Goal: Information Seeking & Learning: Find specific fact

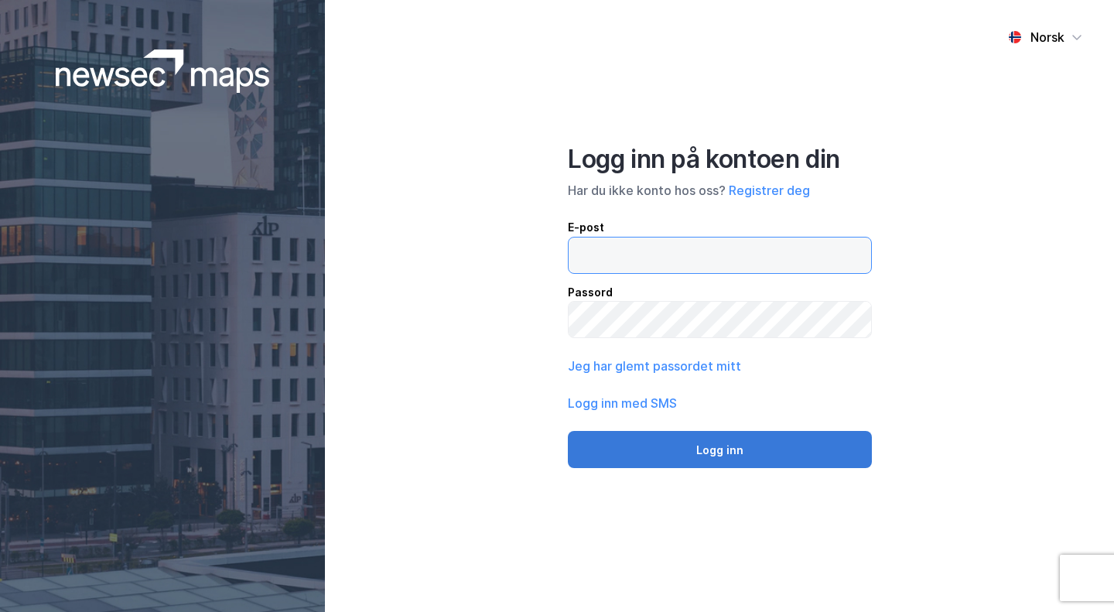
type input "[EMAIL_ADDRESS][DOMAIN_NAME]"
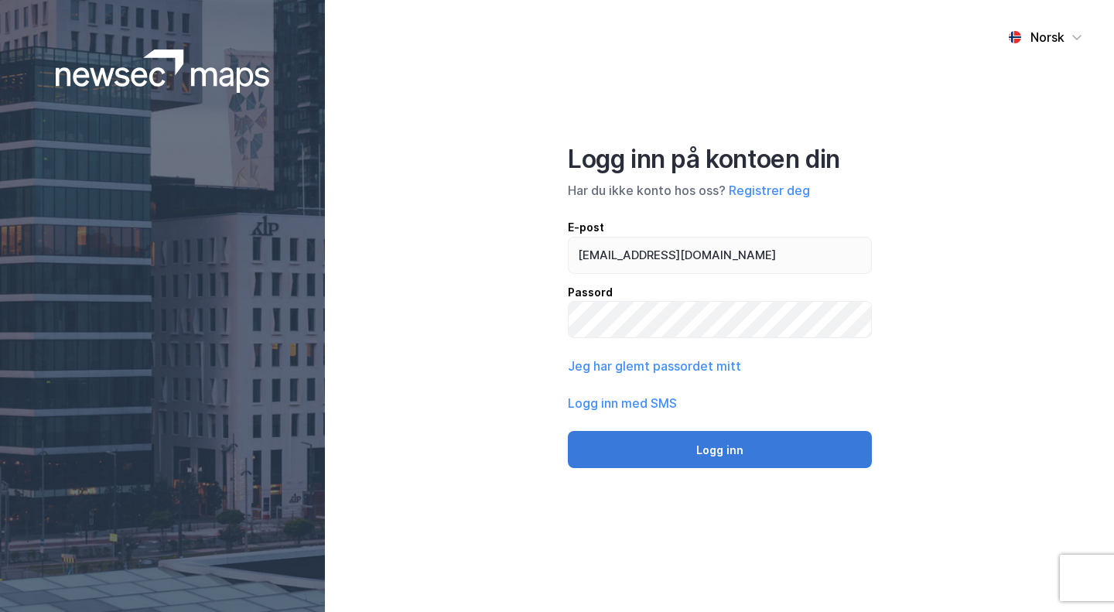
click at [677, 459] on button "Logg inn" at bounding box center [720, 449] width 304 height 37
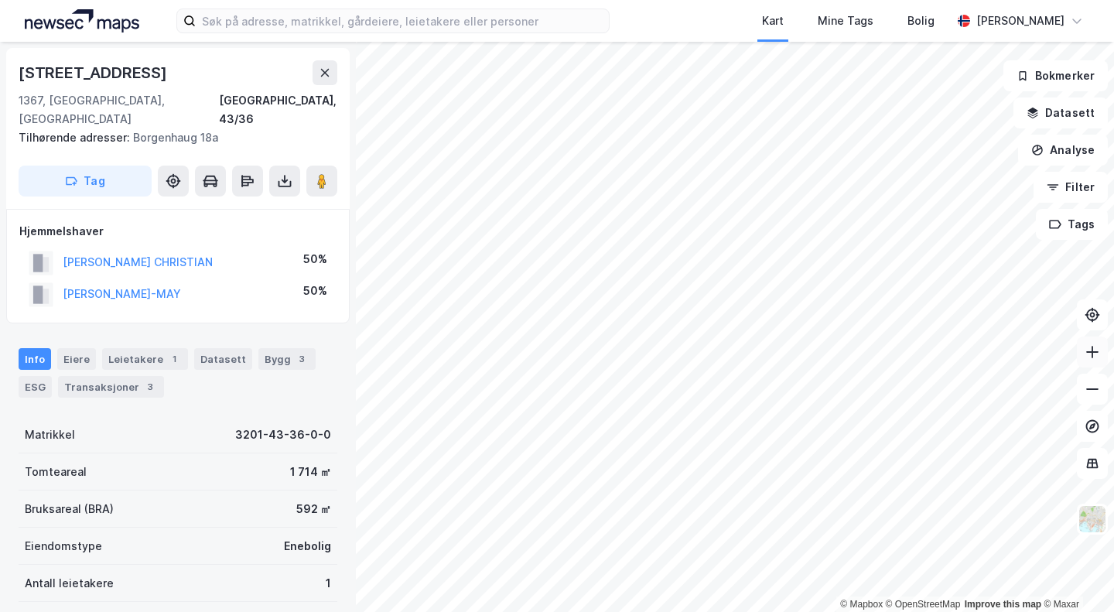
click at [1093, 353] on icon at bounding box center [1091, 351] width 15 height 15
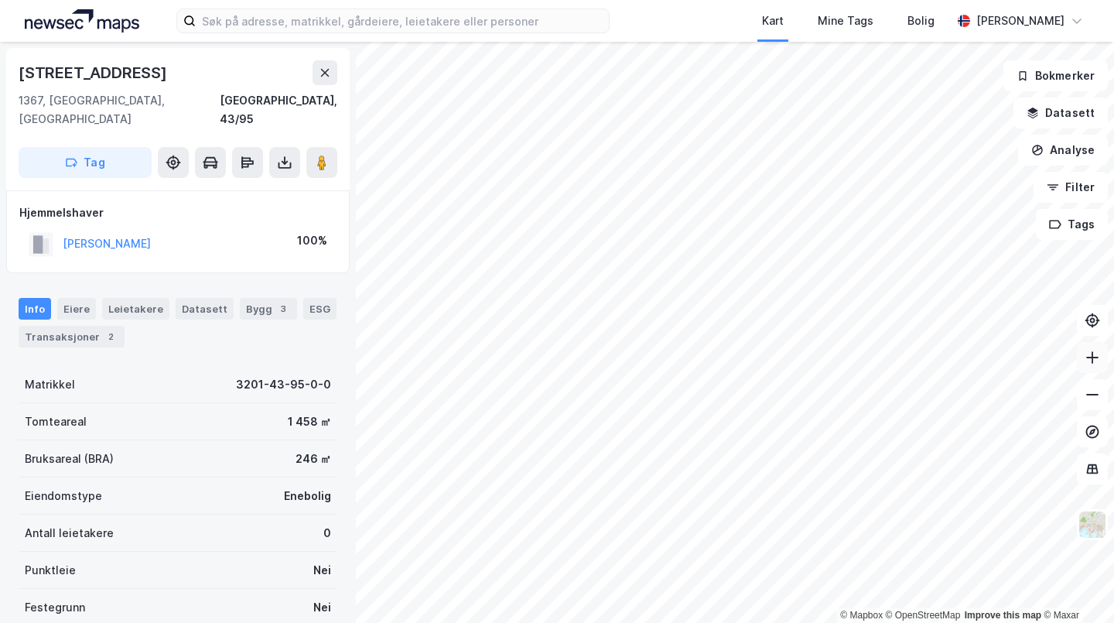
click at [0, 0] on button "[PERSON_NAME]" at bounding box center [0, 0] width 0 height 0
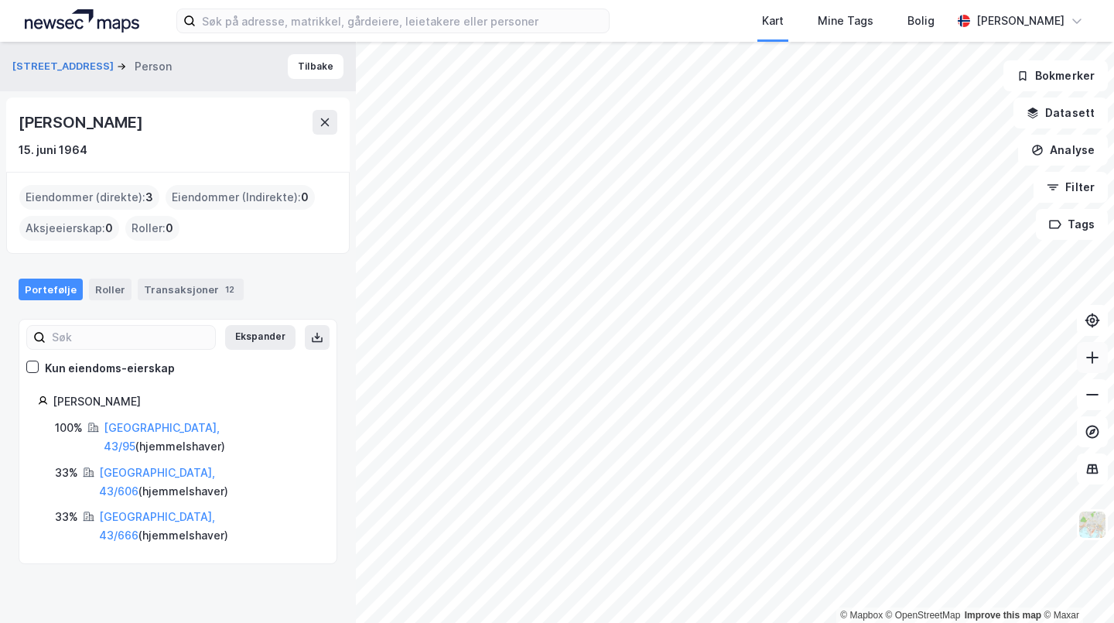
click at [104, 131] on div "[PERSON_NAME]" at bounding box center [82, 122] width 127 height 25
click at [100, 128] on div "[PERSON_NAME]" at bounding box center [82, 122] width 127 height 25
click at [147, 131] on div "[PERSON_NAME]" at bounding box center [178, 122] width 319 height 25
click at [136, 127] on div "[PERSON_NAME]" at bounding box center [82, 122] width 127 height 25
click at [139, 124] on div "[PERSON_NAME]" at bounding box center [82, 122] width 127 height 25
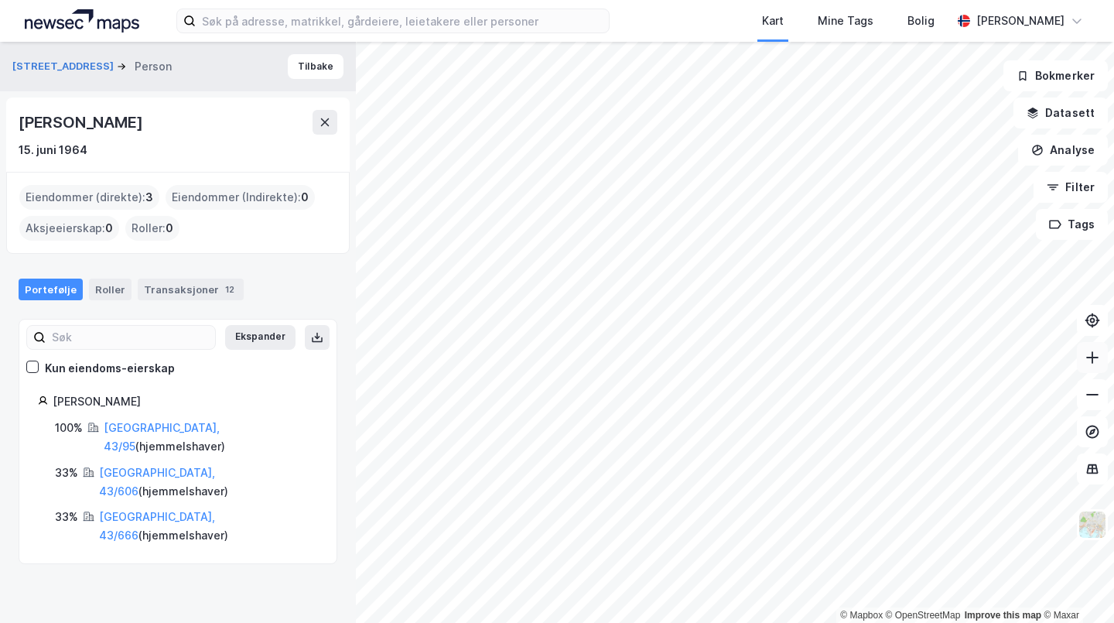
click at [135, 124] on div "[PERSON_NAME]" at bounding box center [82, 122] width 127 height 25
click at [133, 125] on div "[PERSON_NAME]" at bounding box center [82, 122] width 127 height 25
click at [128, 125] on div "[PERSON_NAME]" at bounding box center [82, 122] width 127 height 25
click at [144, 131] on div "[PERSON_NAME]" at bounding box center [82, 122] width 127 height 25
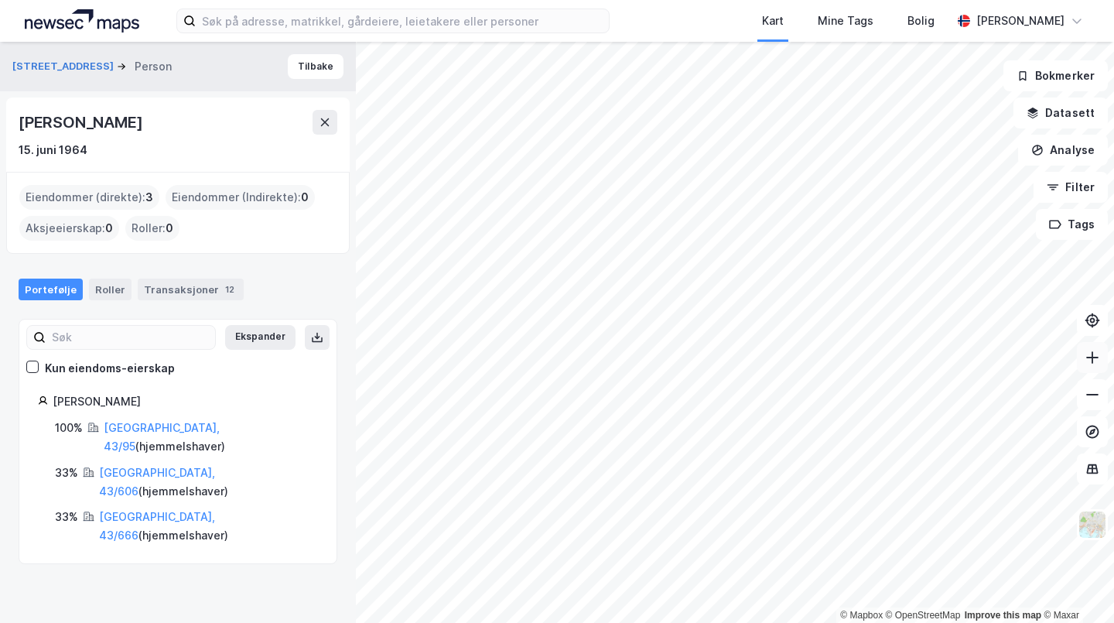
click at [139, 125] on div "[PERSON_NAME]" at bounding box center [82, 122] width 127 height 25
click at [133, 123] on div "[PERSON_NAME]" at bounding box center [82, 122] width 127 height 25
click at [129, 121] on div "[PERSON_NAME]" at bounding box center [82, 122] width 127 height 25
click at [55, 128] on div "[PERSON_NAME]" at bounding box center [82, 122] width 127 height 25
click at [28, 128] on div "[PERSON_NAME]" at bounding box center [82, 122] width 127 height 25
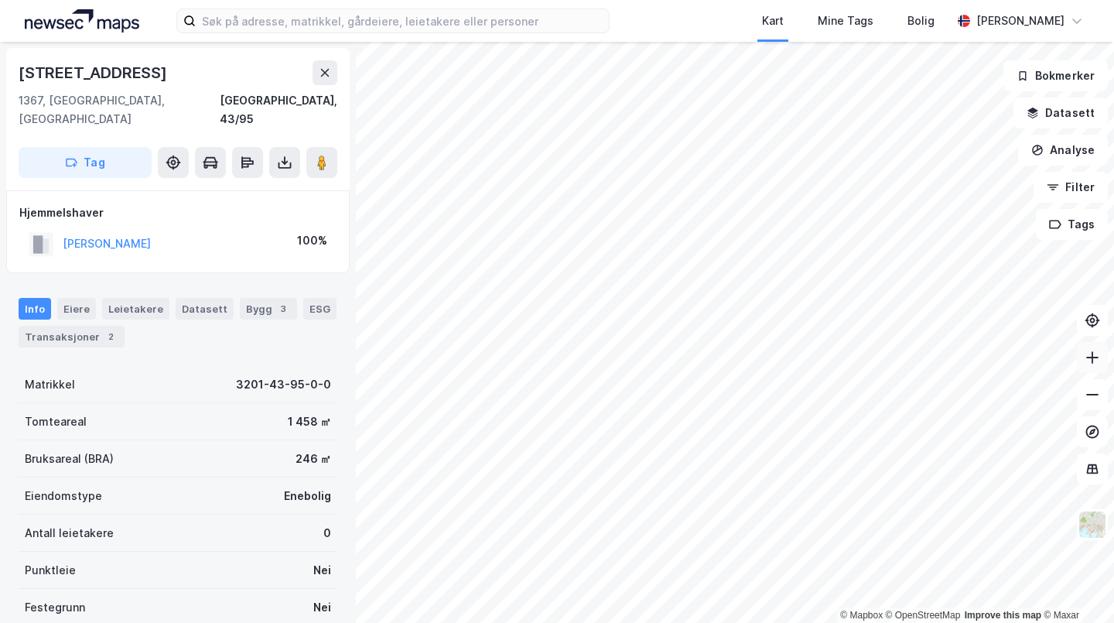
click at [0, 0] on button "[PERSON_NAME]" at bounding box center [0, 0] width 0 height 0
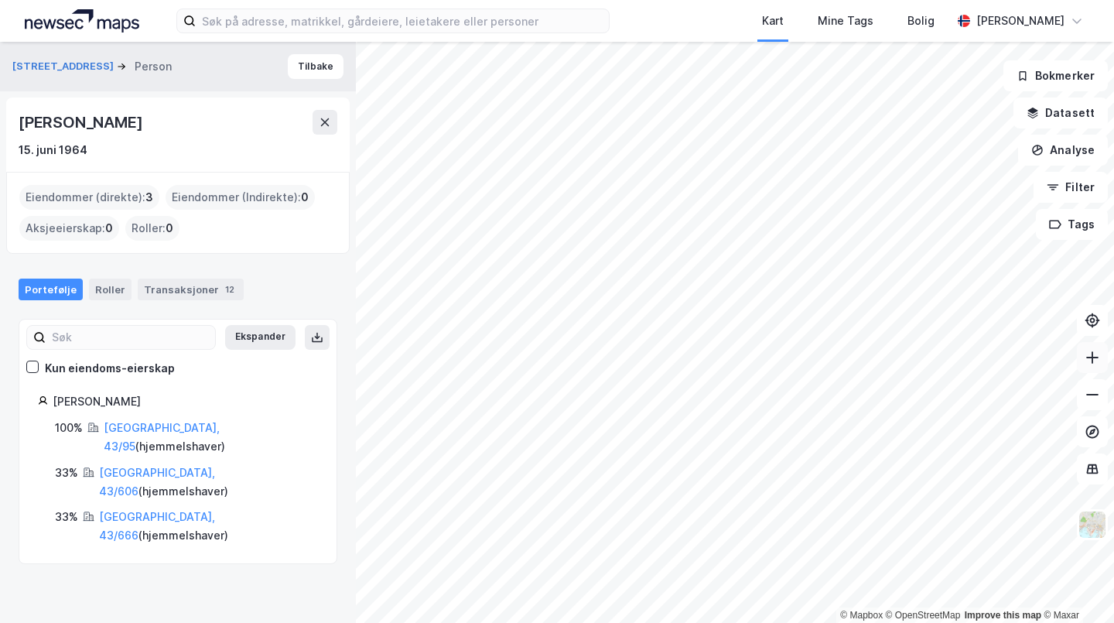
click at [139, 200] on div "Eiendommer (direkte) : 3" at bounding box center [89, 197] width 140 height 25
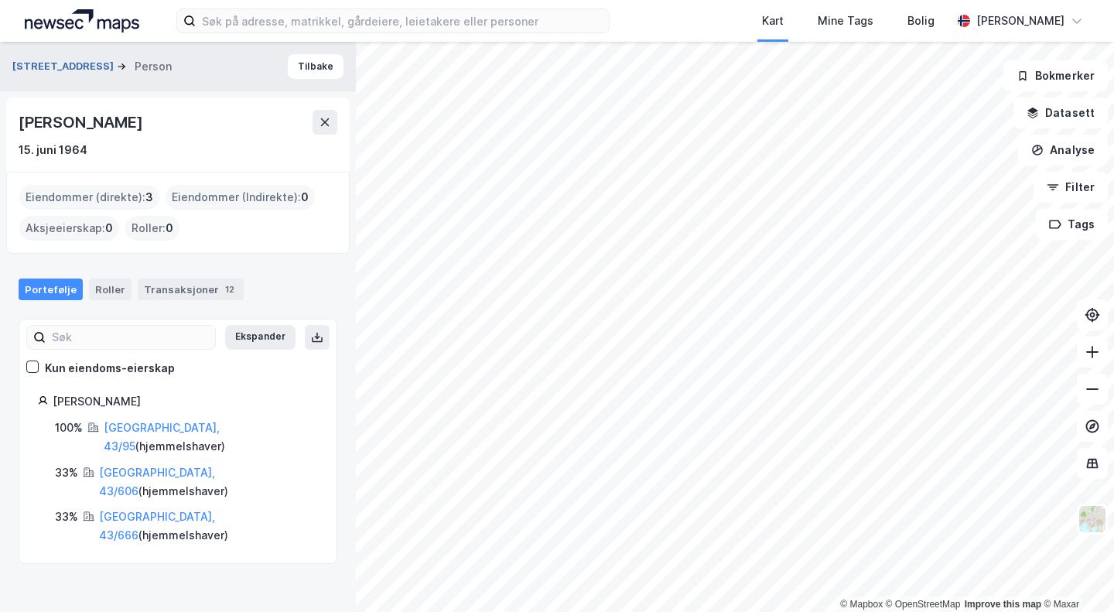
click at [90, 64] on button "[STREET_ADDRESS]" at bounding box center [64, 66] width 104 height 15
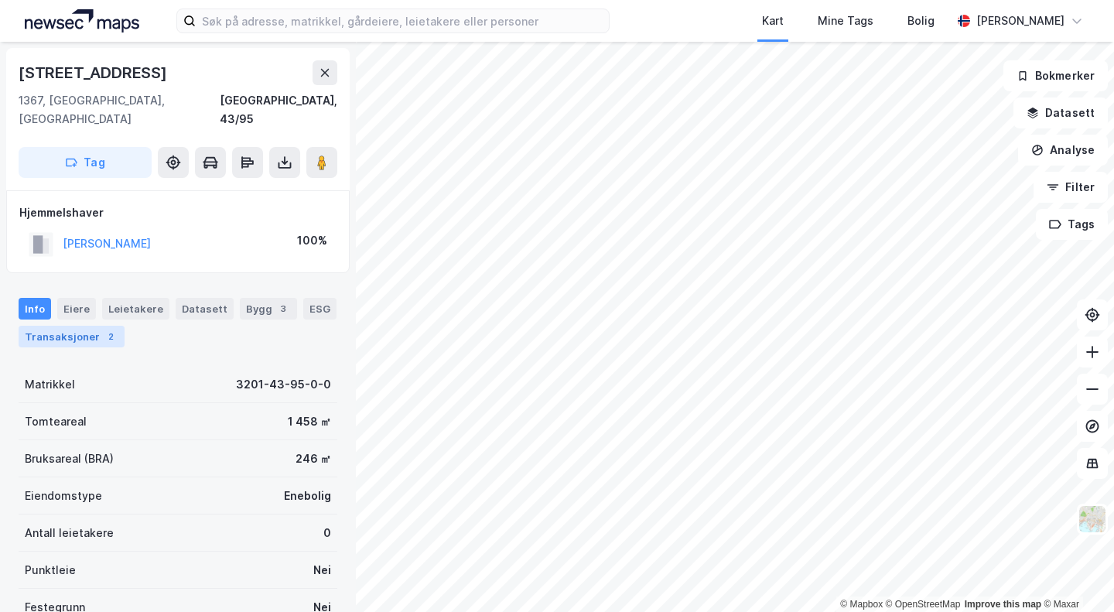
click at [64, 326] on div "Transaksjoner 2" at bounding box center [72, 337] width 106 height 22
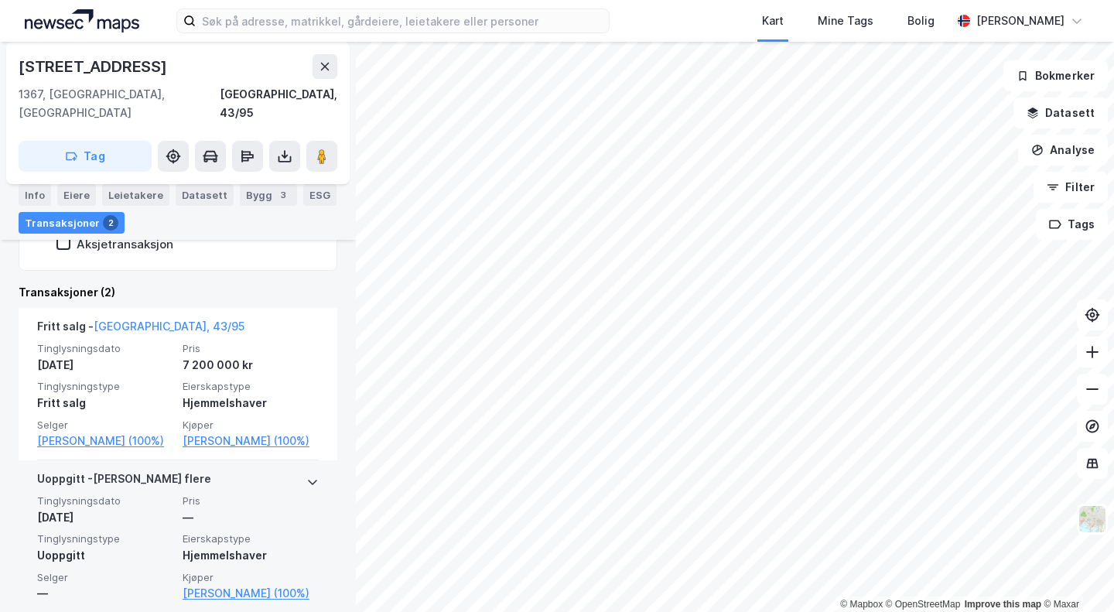
scroll to position [329, 0]
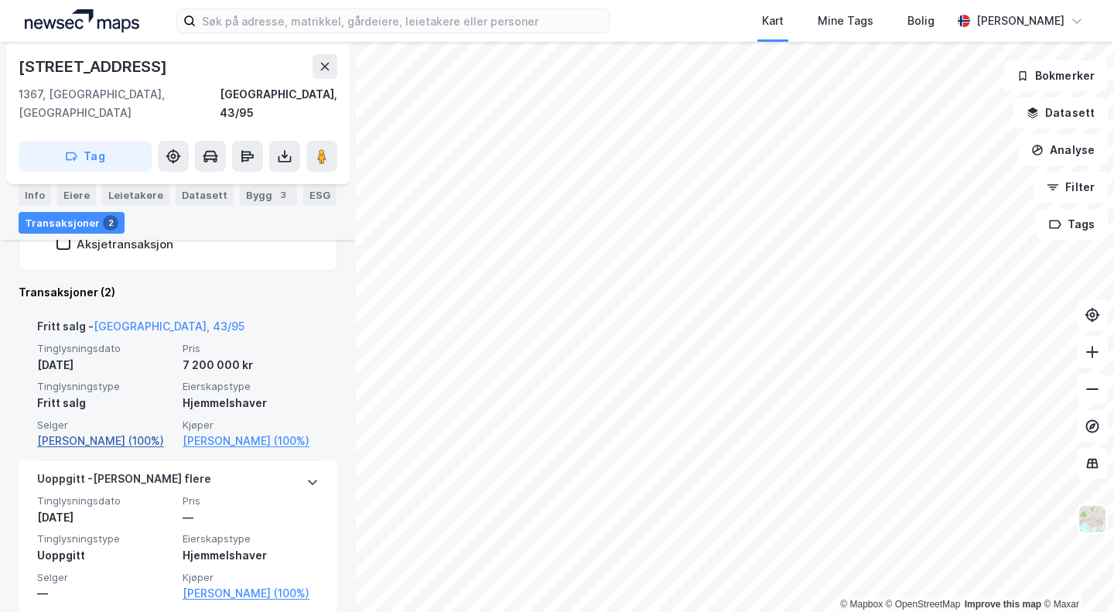
click at [107, 432] on link "[PERSON_NAME] (100%)" at bounding box center [105, 441] width 136 height 19
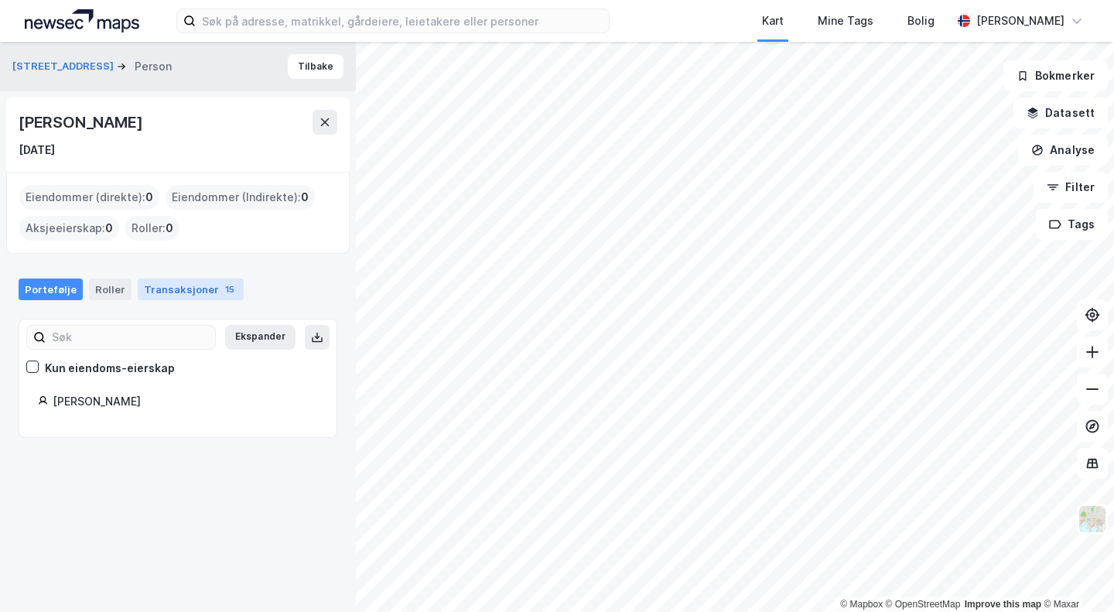
click at [172, 290] on div "Transaksjoner 15" at bounding box center [191, 289] width 106 height 22
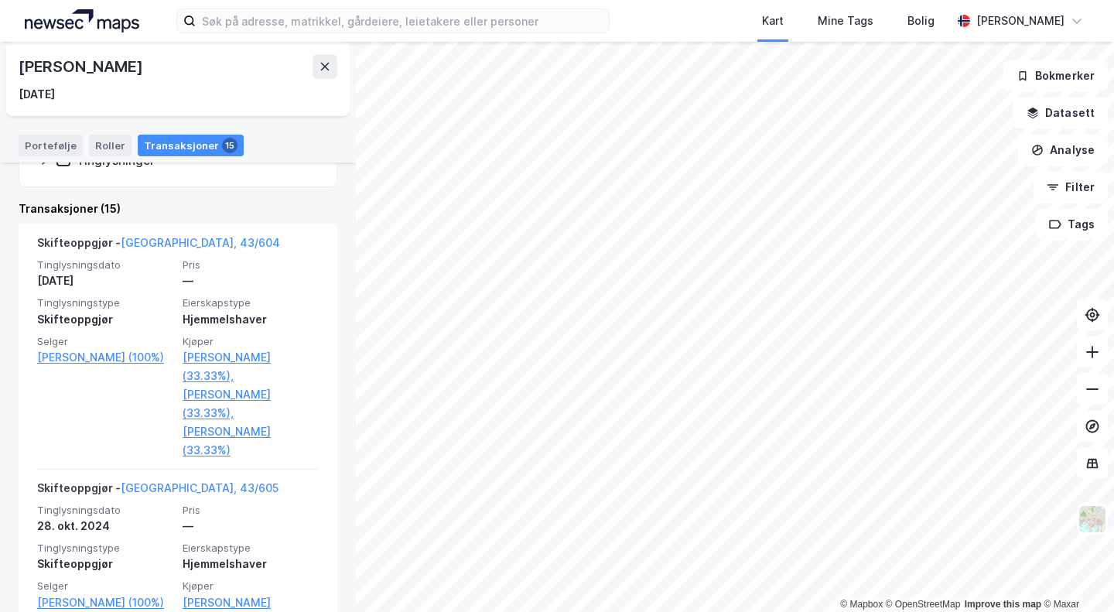
scroll to position [342, 0]
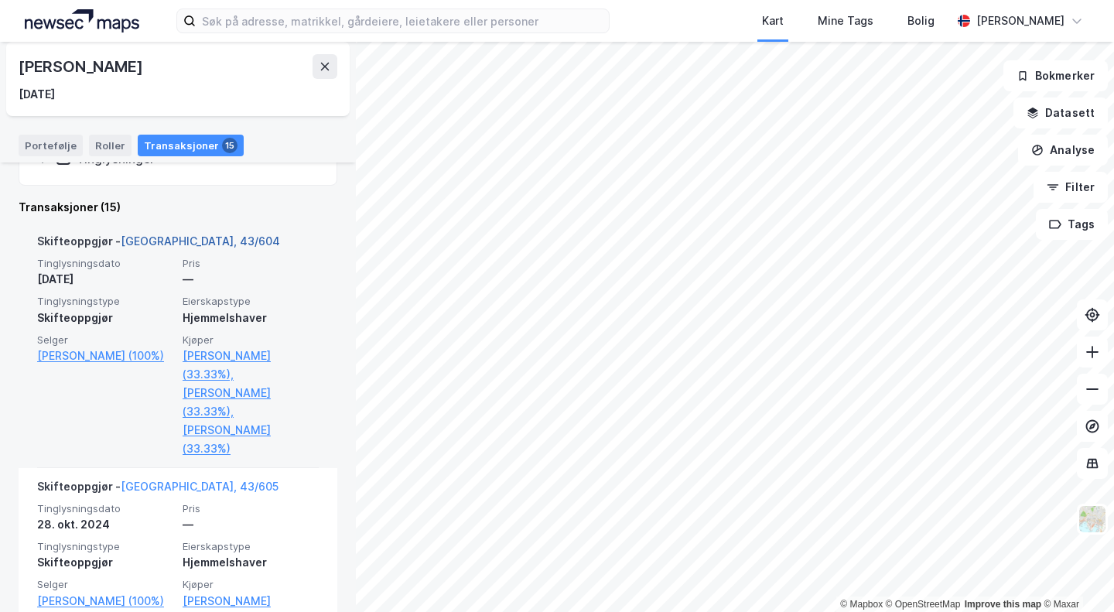
click at [158, 242] on link "[GEOGRAPHIC_DATA], 43/604" at bounding box center [200, 240] width 159 height 13
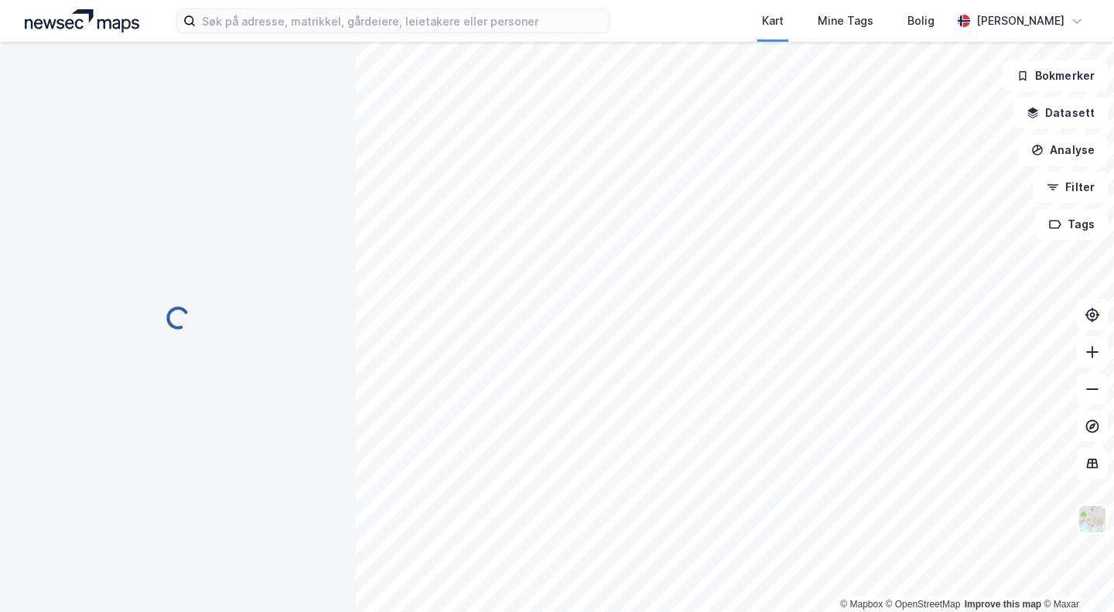
scroll to position [56, 0]
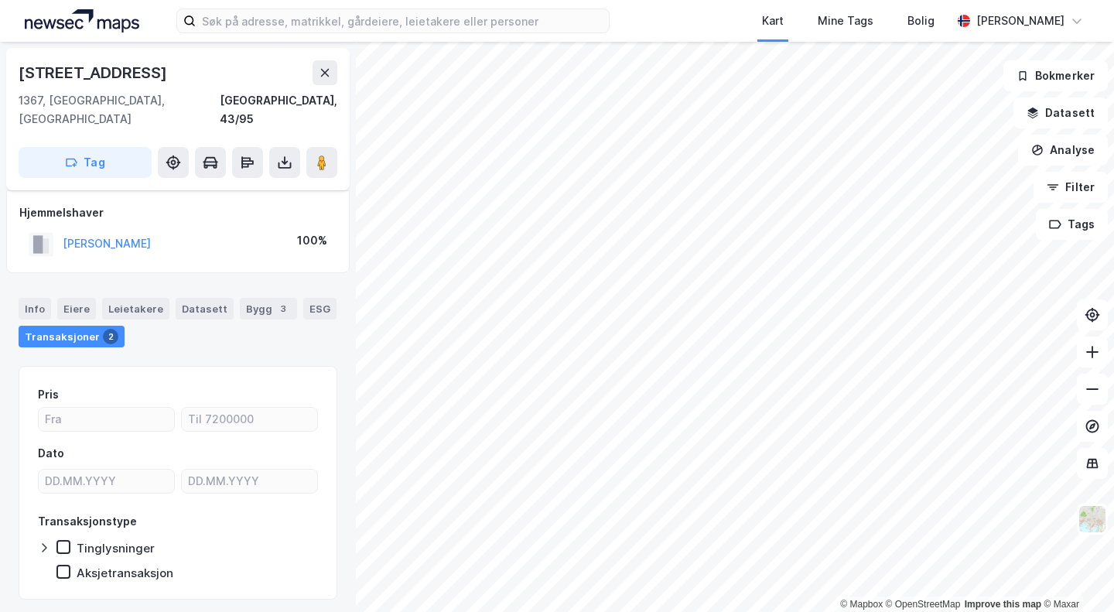
scroll to position [25, 0]
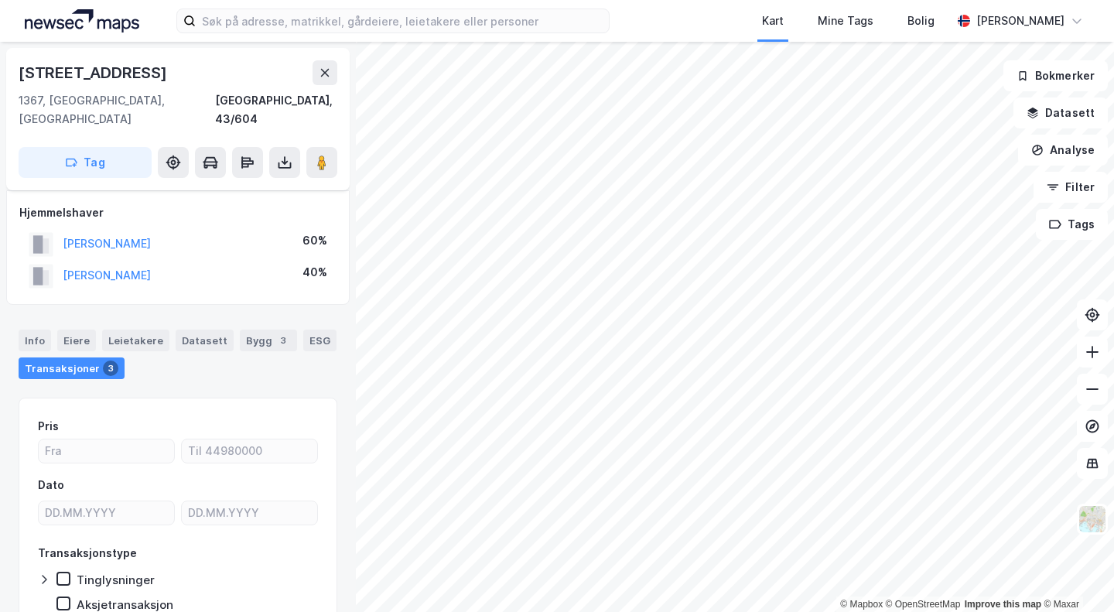
scroll to position [23, 0]
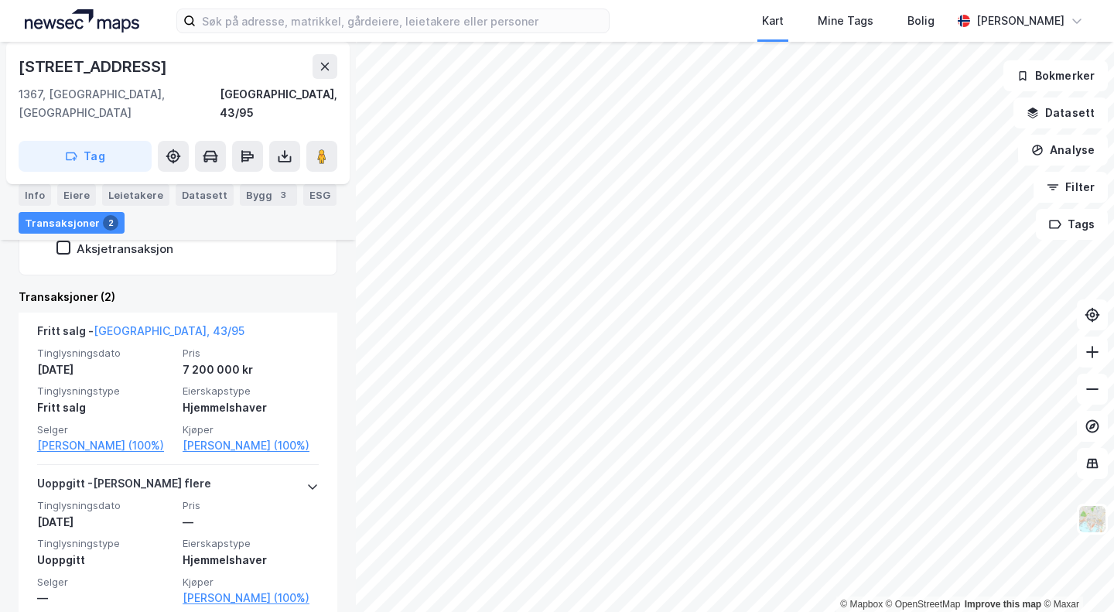
scroll to position [329, 0]
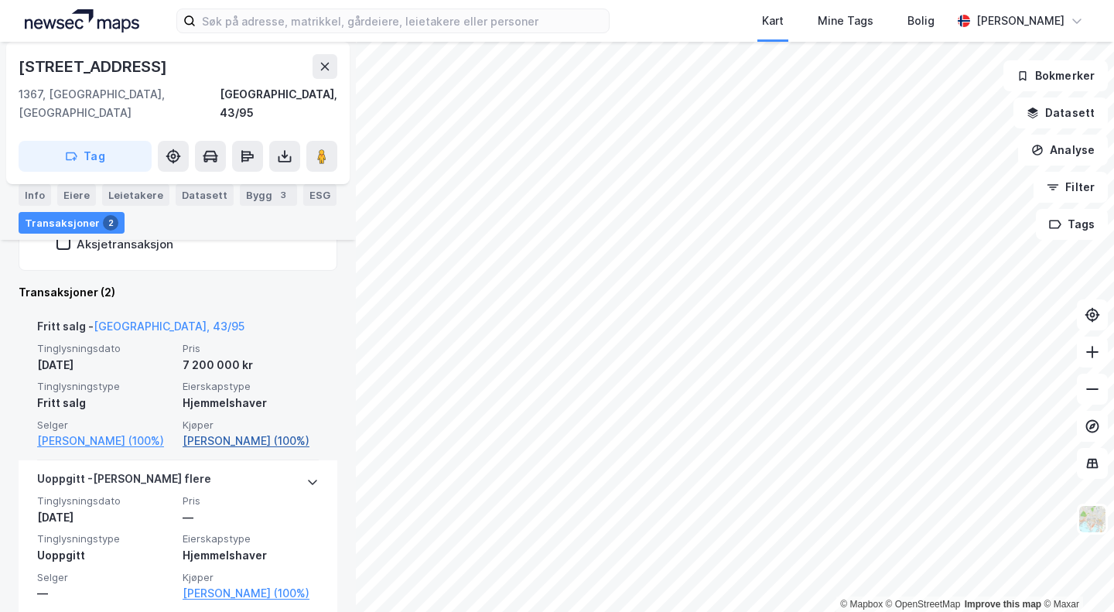
click at [236, 432] on link "[PERSON_NAME] (100%)" at bounding box center [251, 441] width 136 height 19
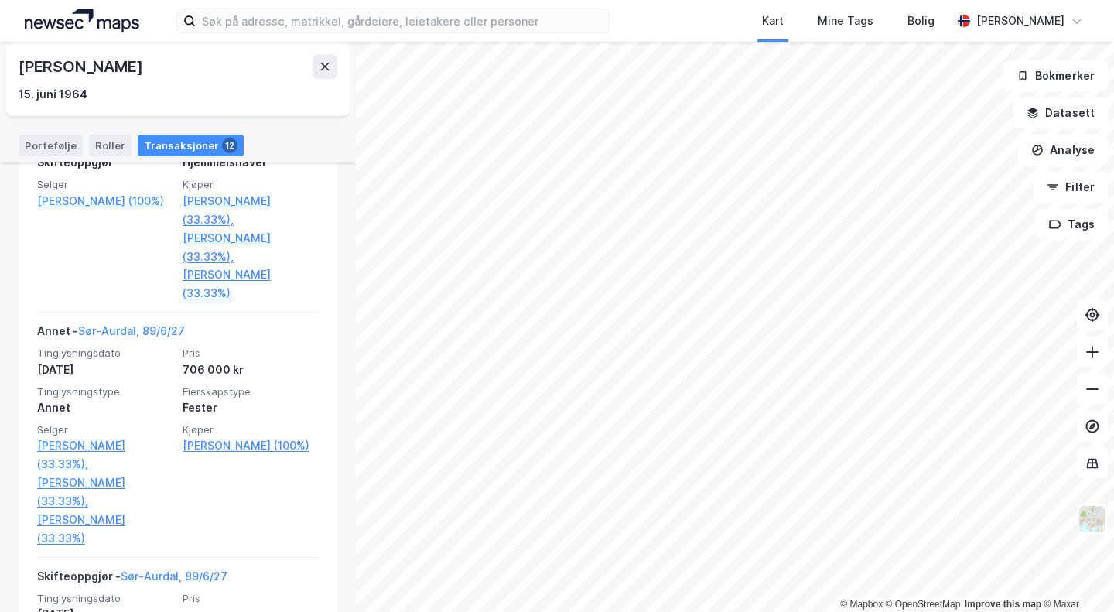
scroll to position [1479, 0]
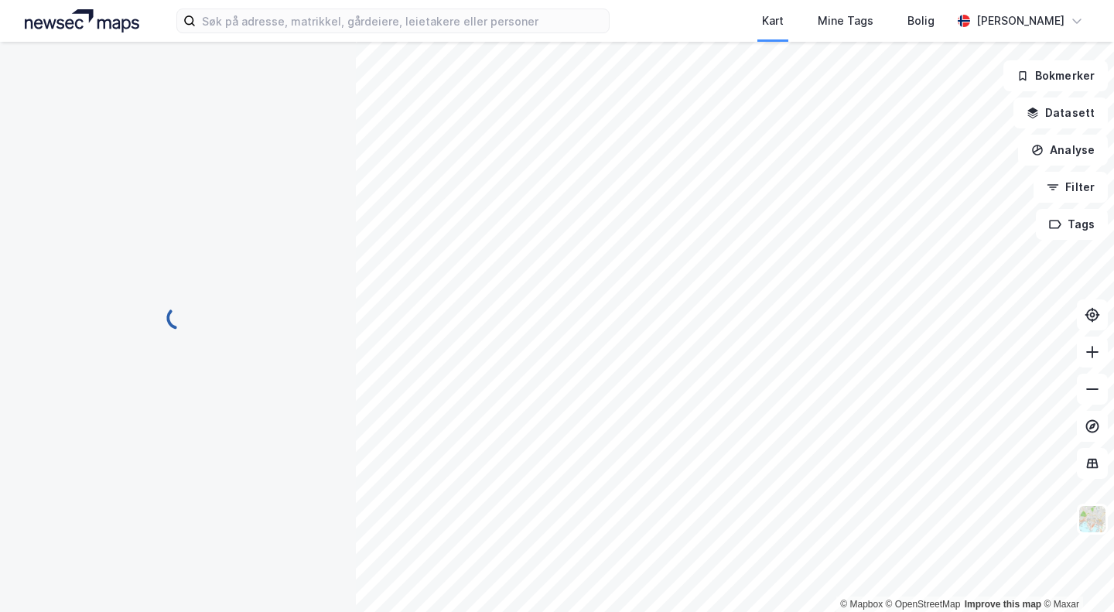
scroll to position [23, 0]
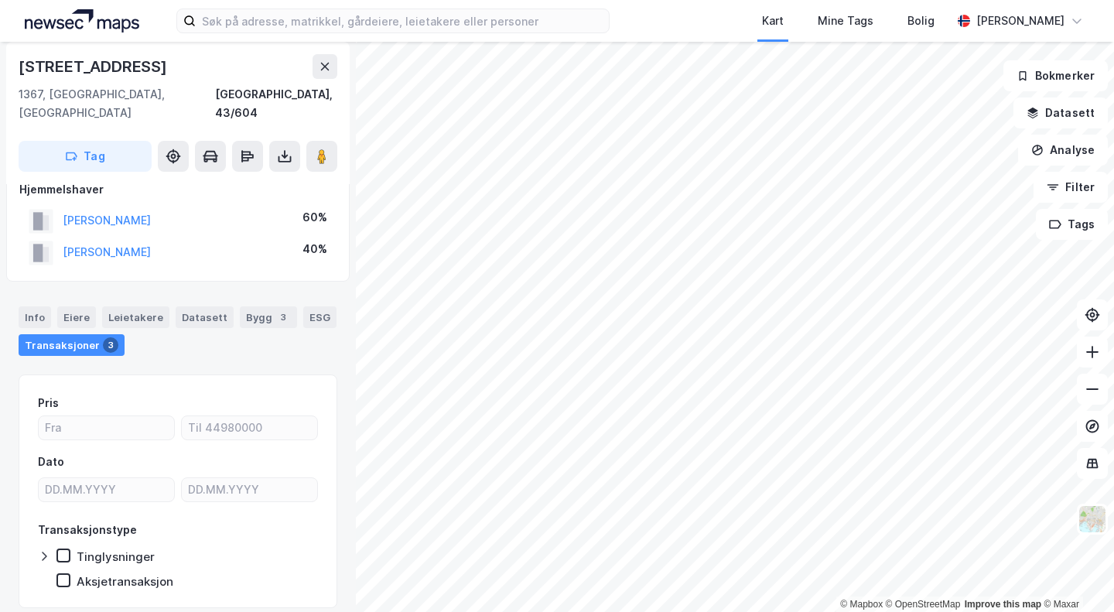
scroll to position [23, 0]
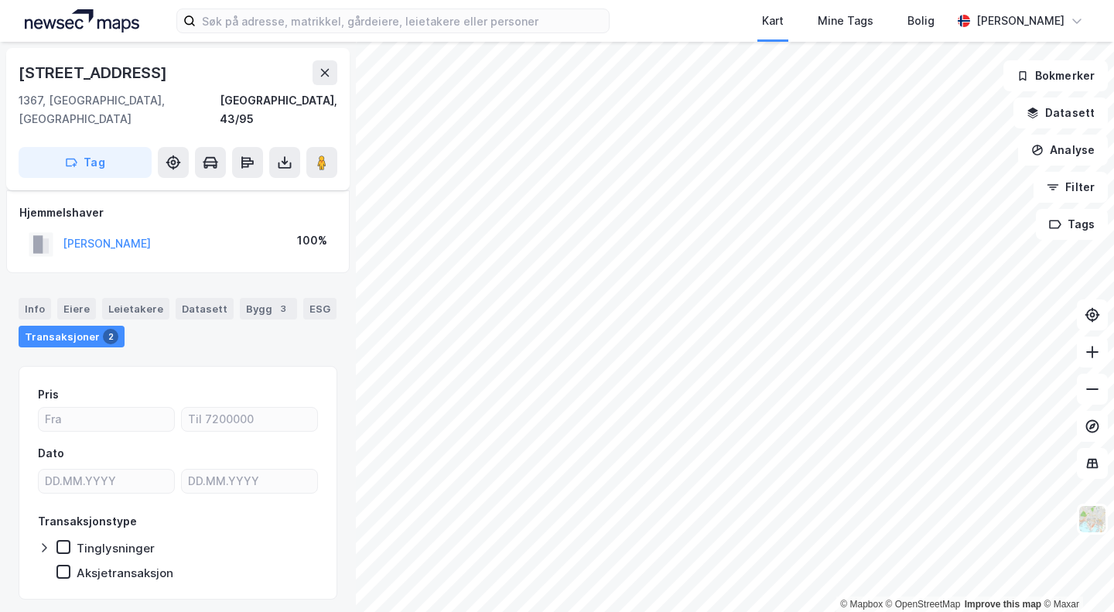
scroll to position [23, 0]
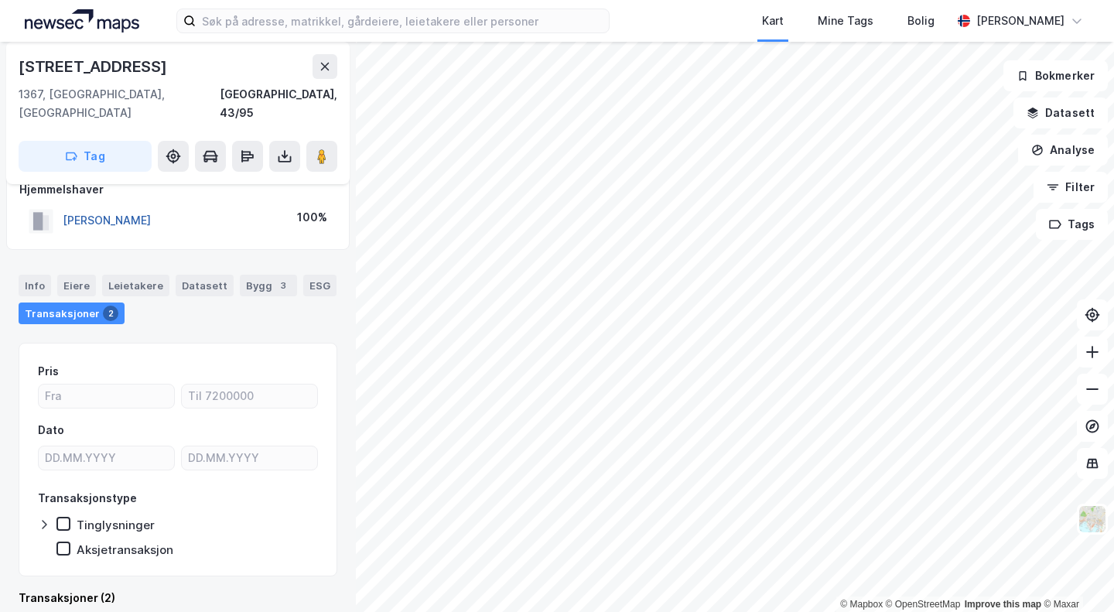
click at [0, 0] on button "[PERSON_NAME]" at bounding box center [0, 0] width 0 height 0
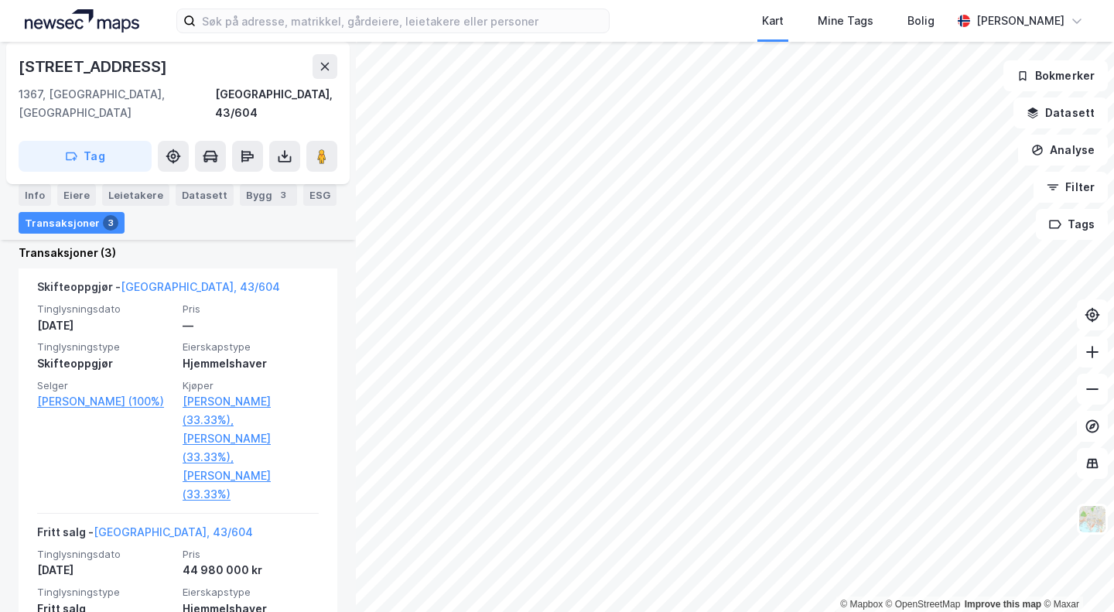
scroll to position [404, 0]
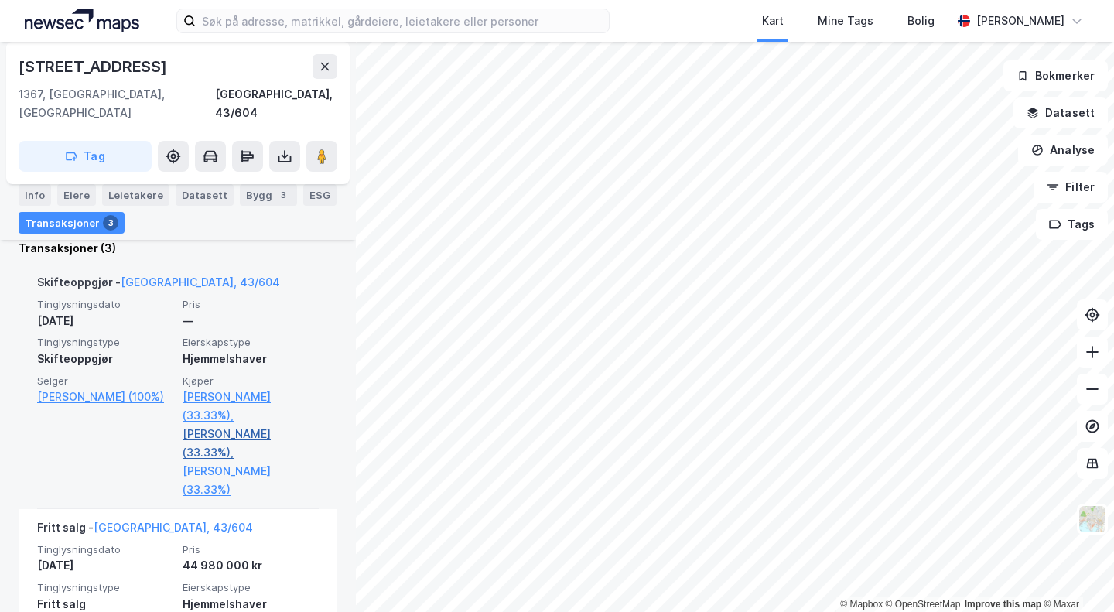
click at [210, 425] on link "[PERSON_NAME] (33.33%)," at bounding box center [251, 443] width 136 height 37
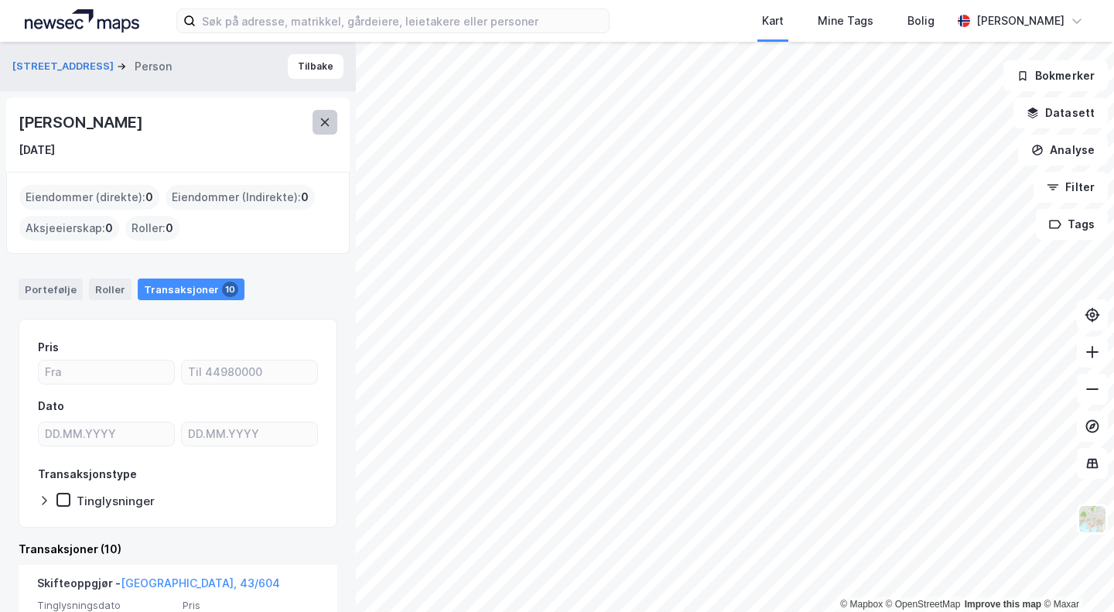
click at [321, 124] on icon at bounding box center [325, 122] width 12 height 12
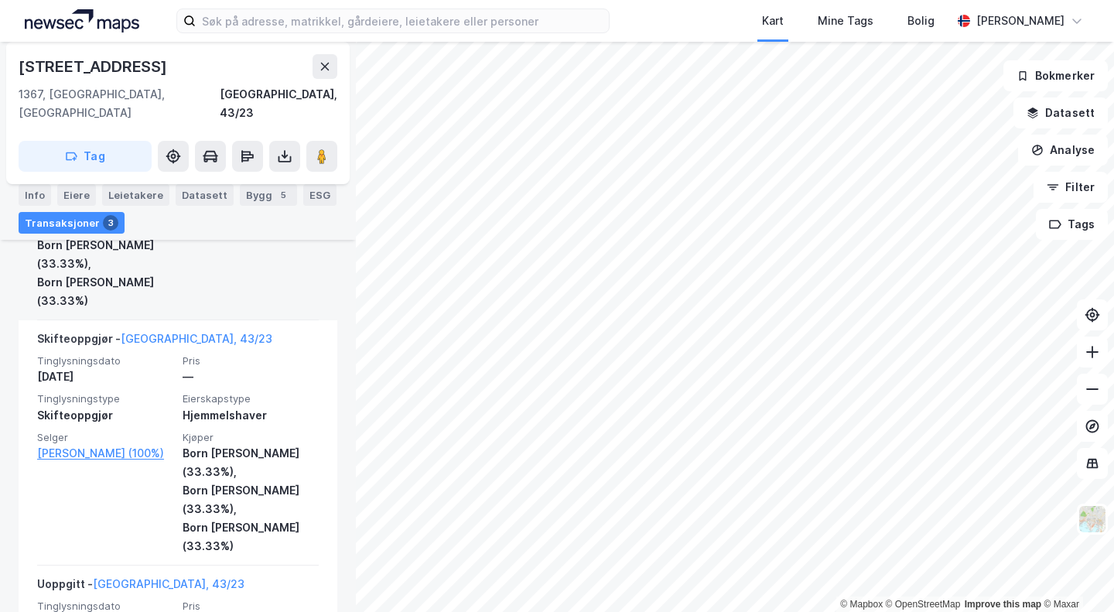
scroll to position [592, 0]
